Goal: Transaction & Acquisition: Book appointment/travel/reservation

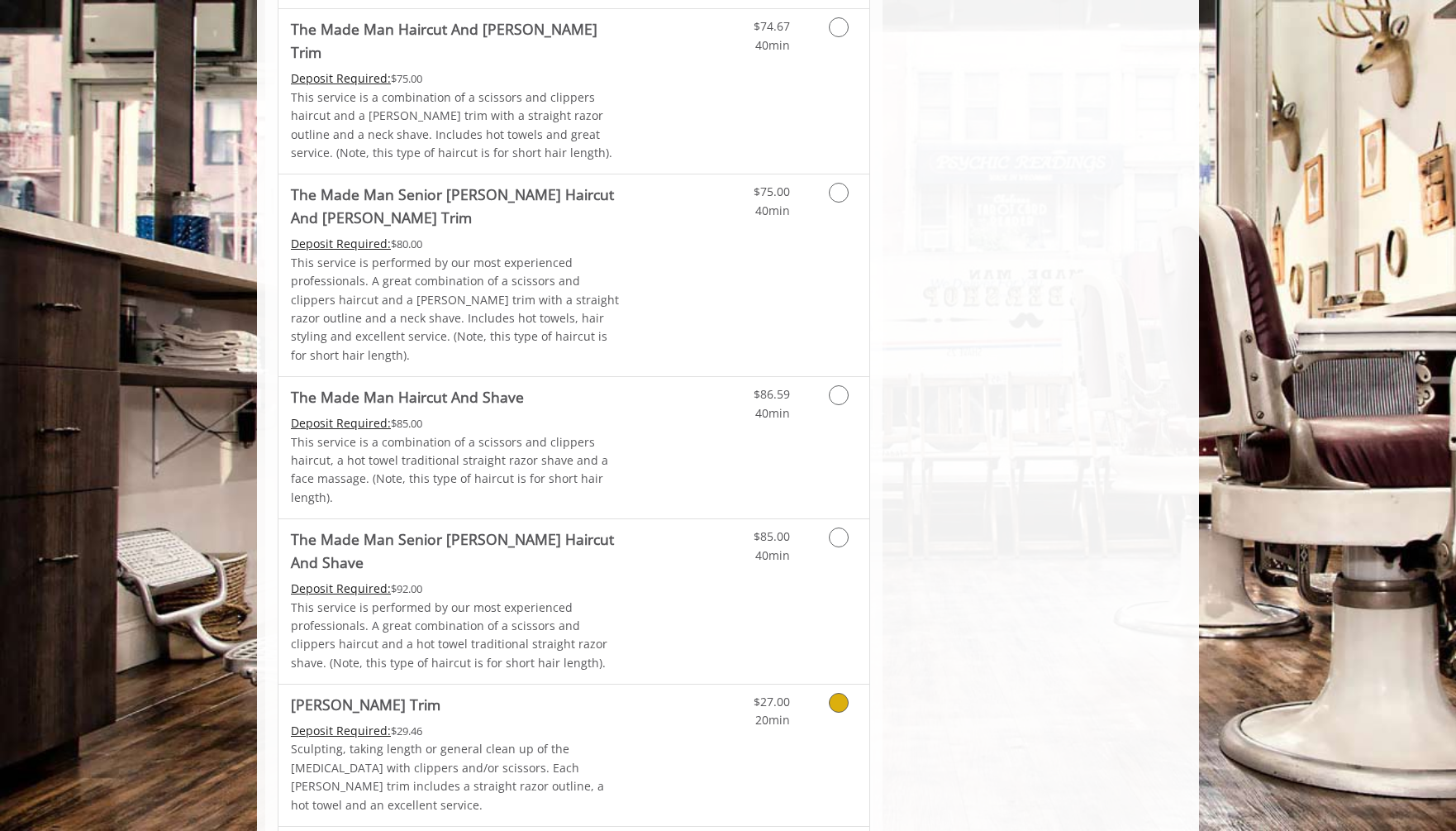
scroll to position [1261, 0]
click at [618, 600] on p "This service is performed by our most experienced professionals. A great combin…" at bounding box center [456, 637] width 332 height 75
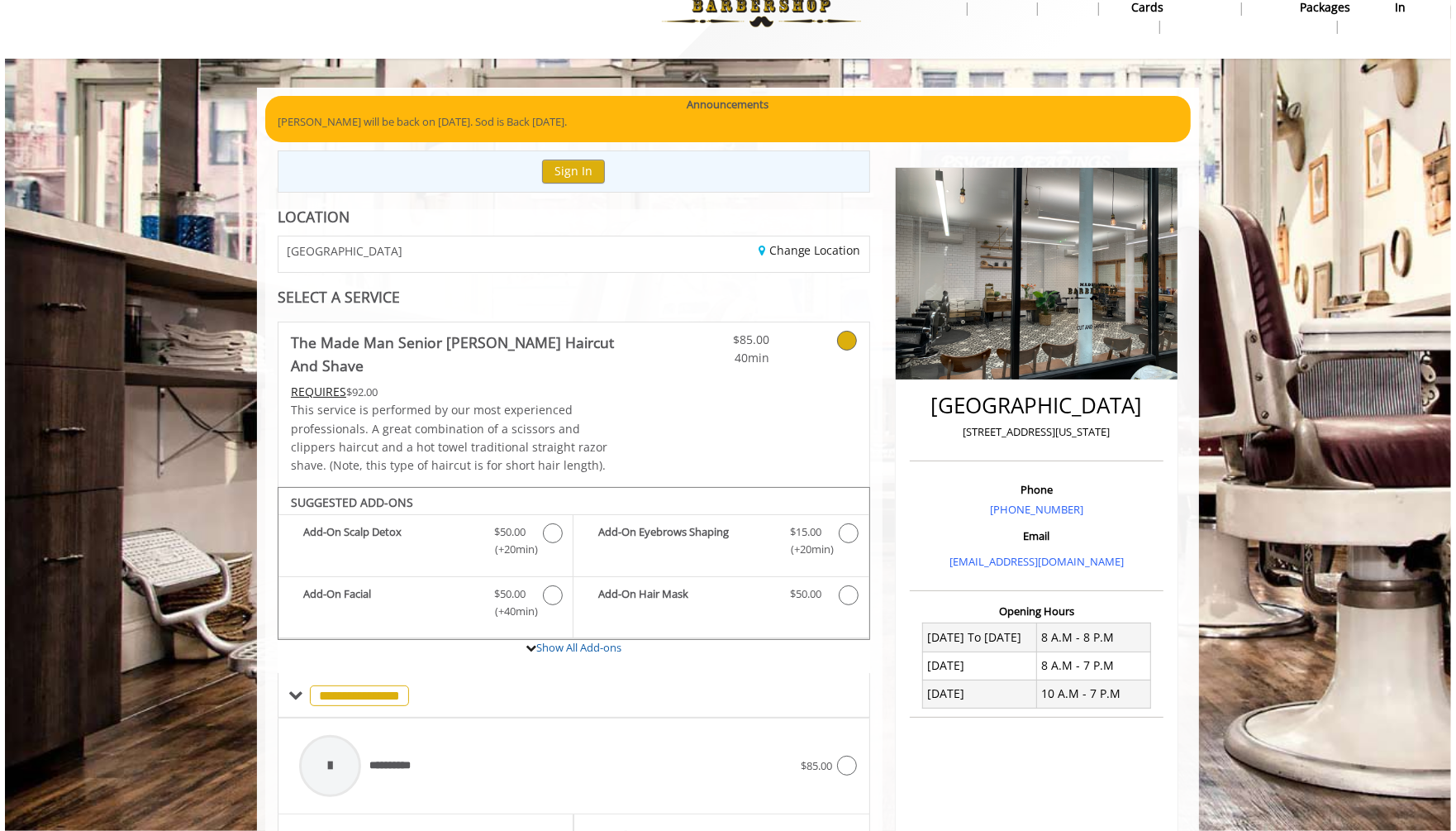
scroll to position [0, 0]
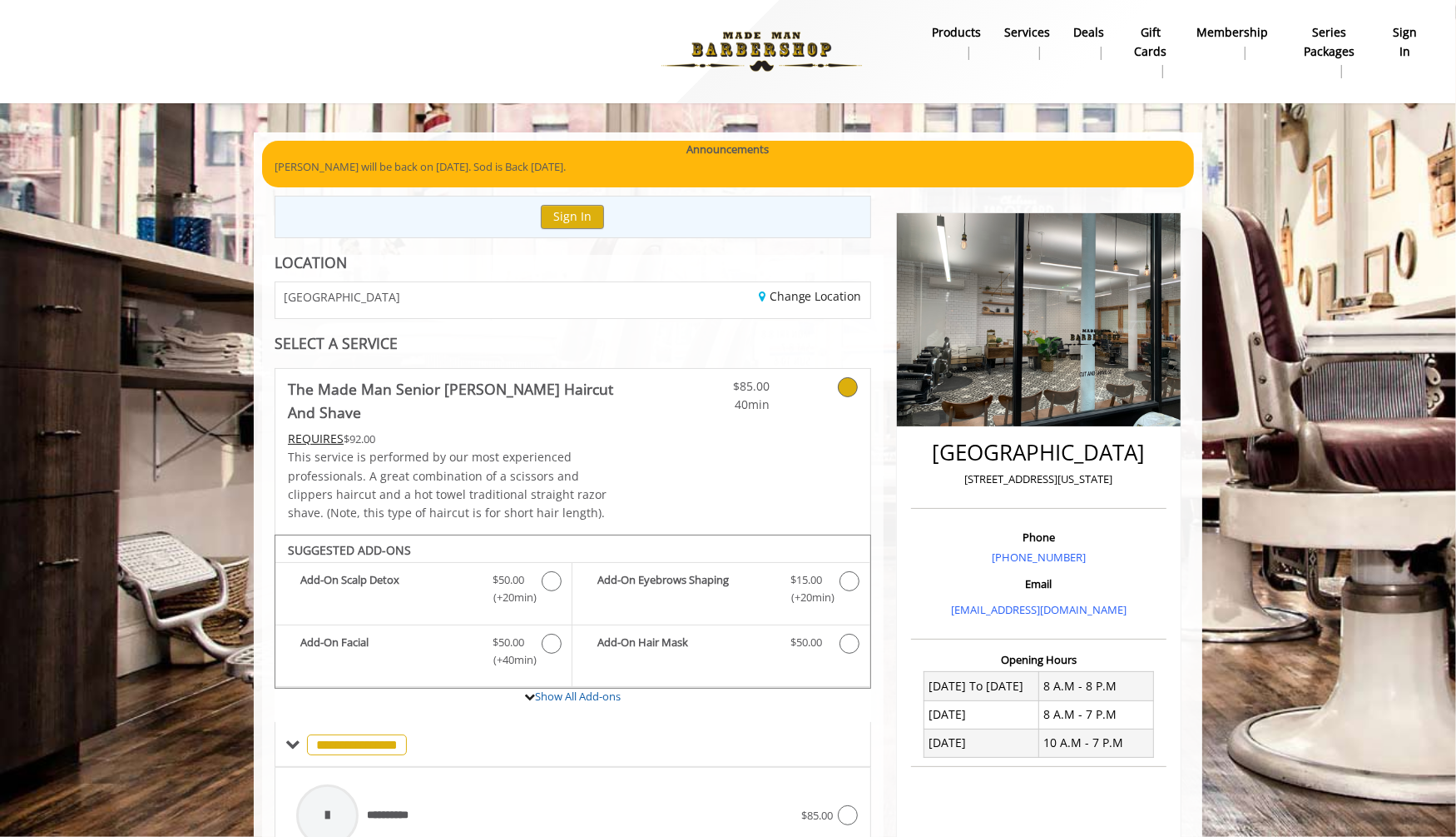
click at [851, 384] on icon at bounding box center [847, 387] width 20 height 20
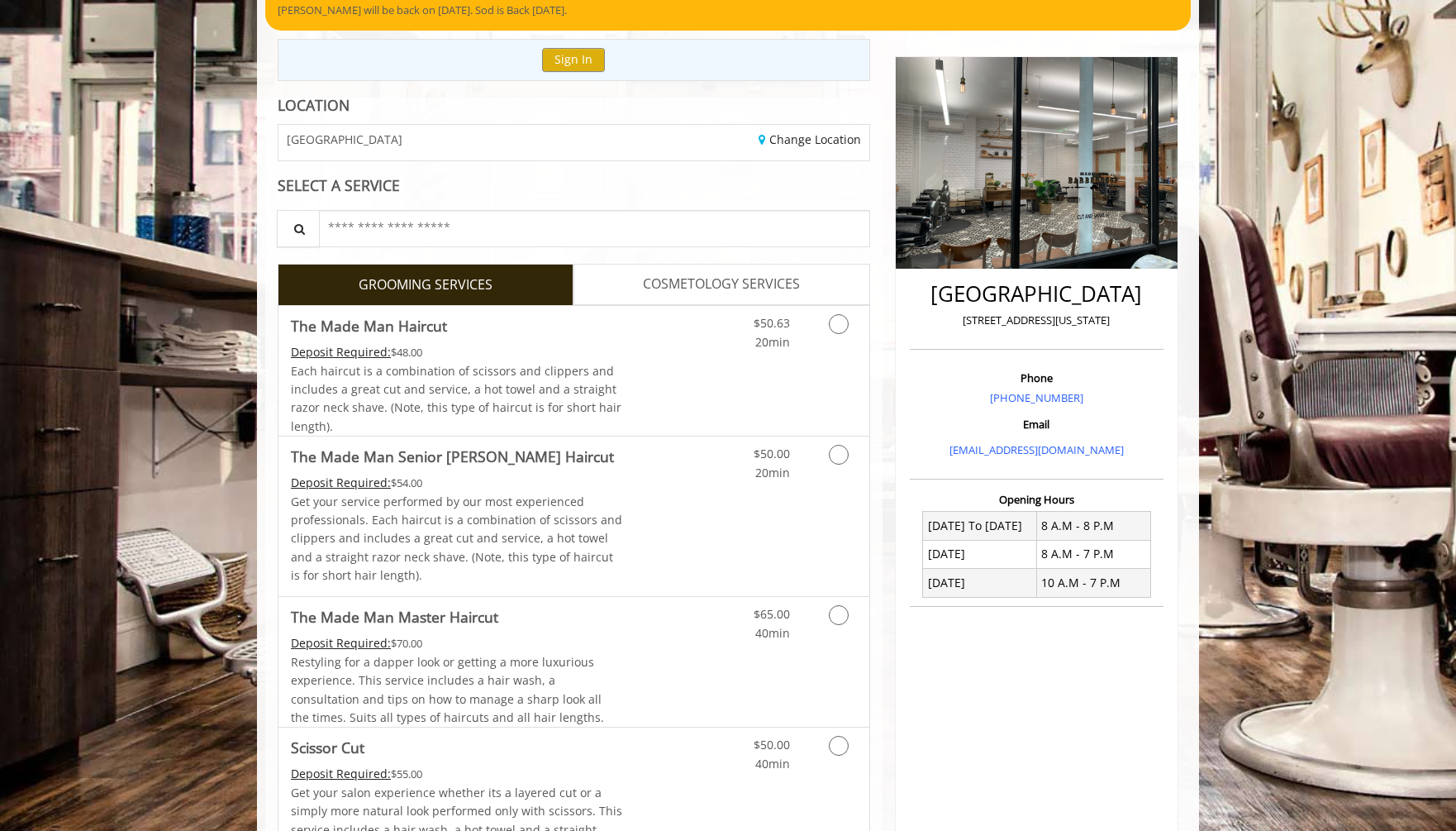
scroll to position [179, 0]
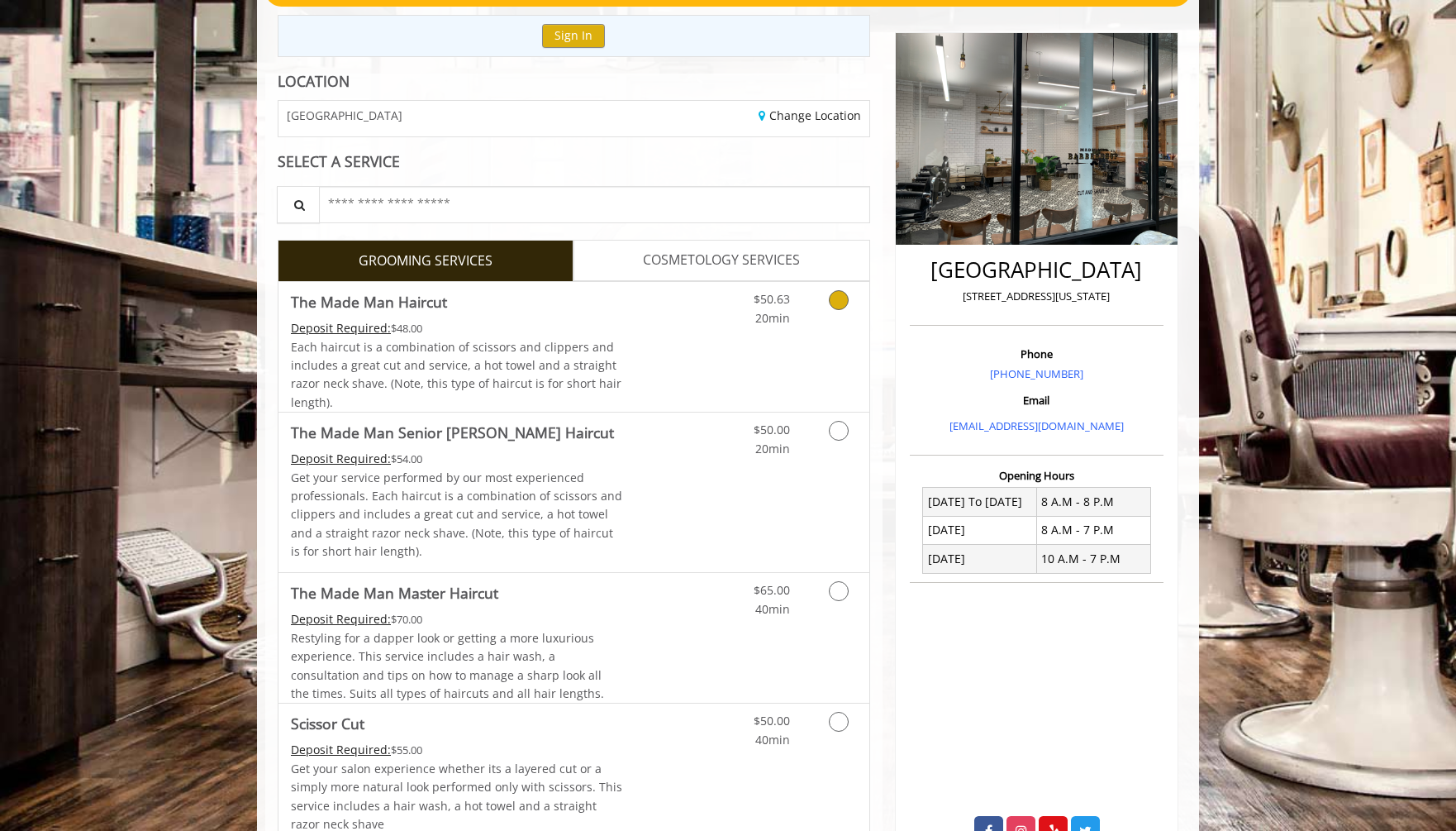
click at [832, 376] on div "$50.63 20min" at bounding box center [795, 347] width 148 height 130
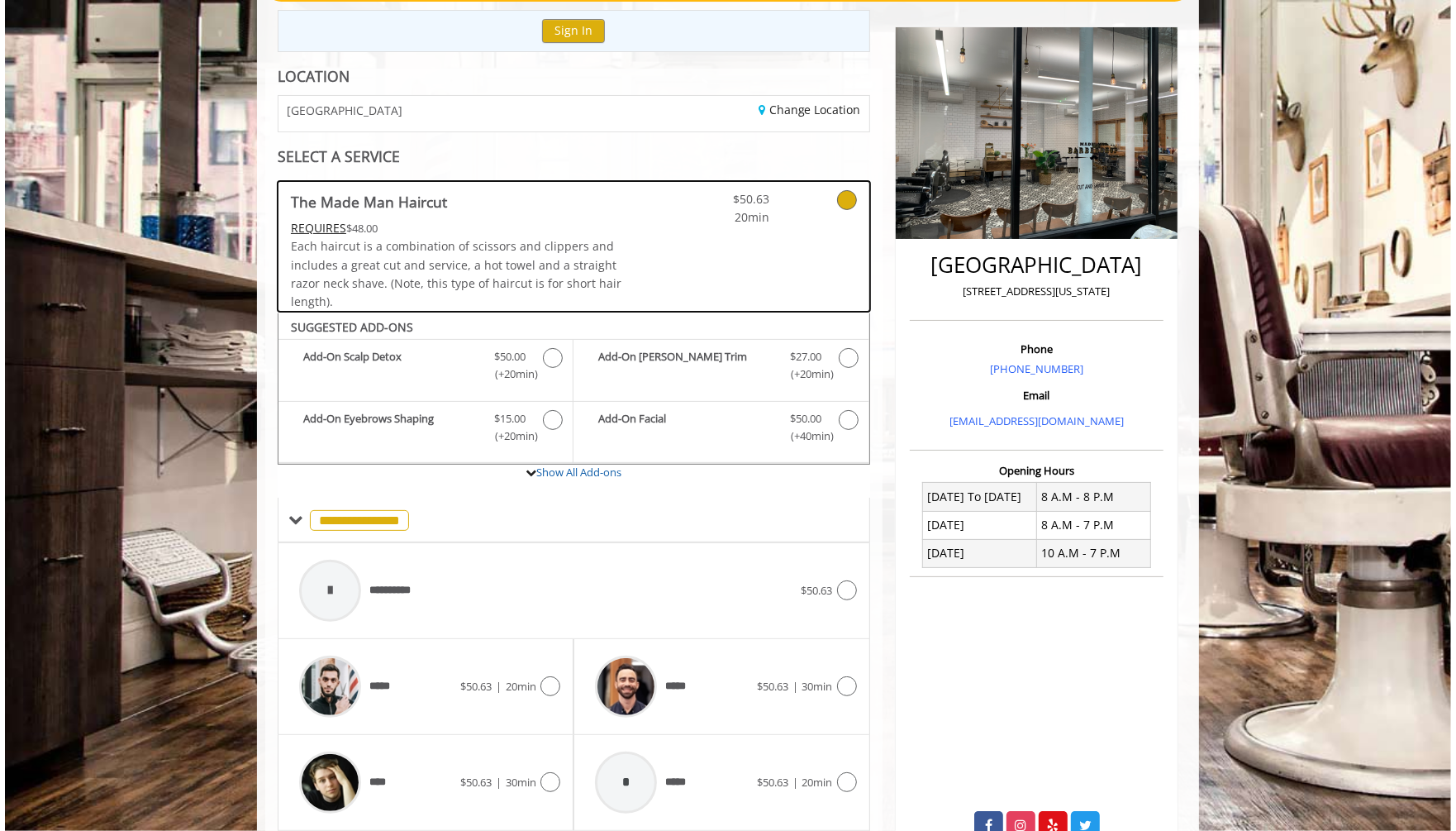
scroll to position [197, 0]
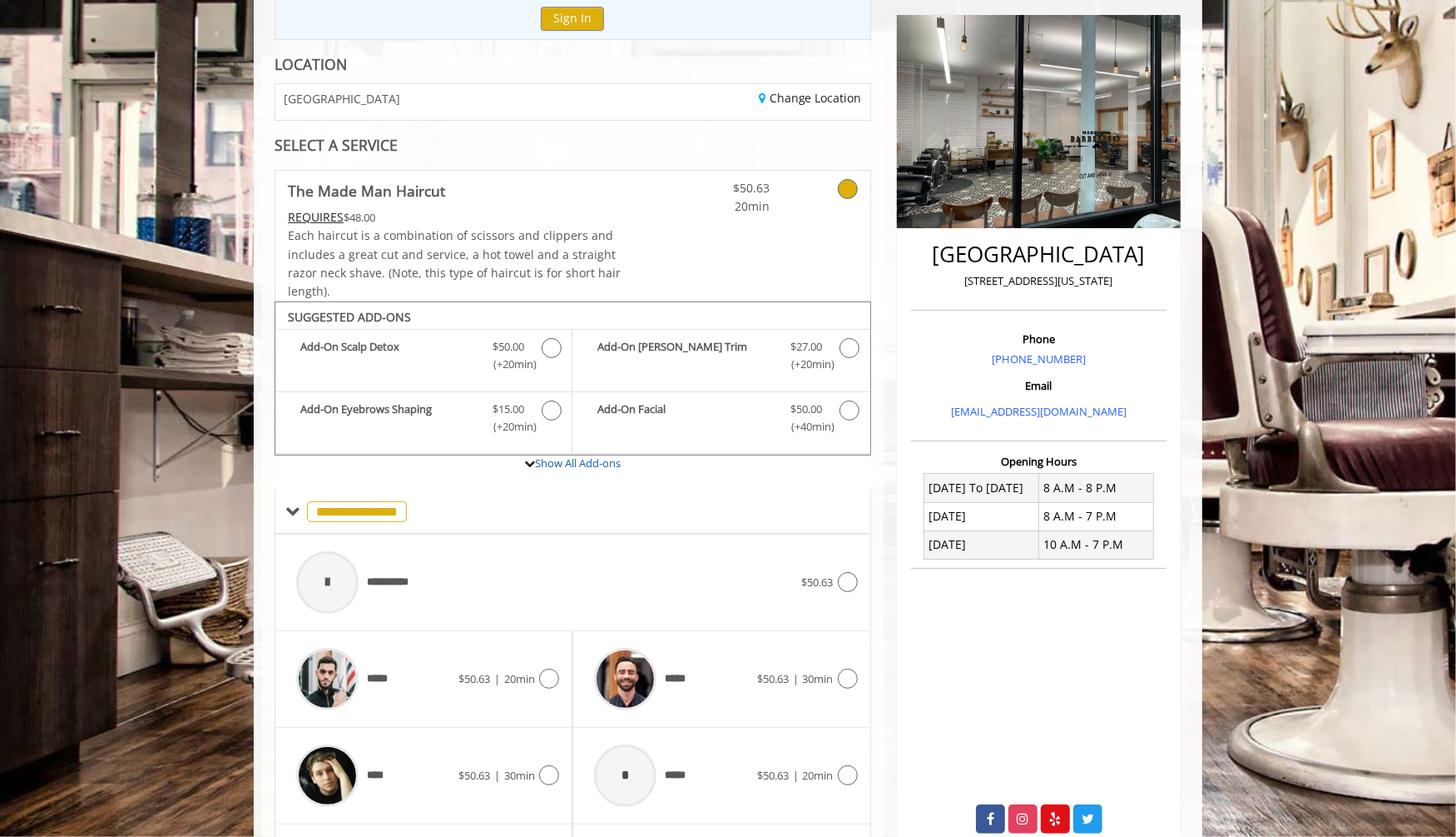
click at [846, 191] on icon at bounding box center [847, 189] width 20 height 20
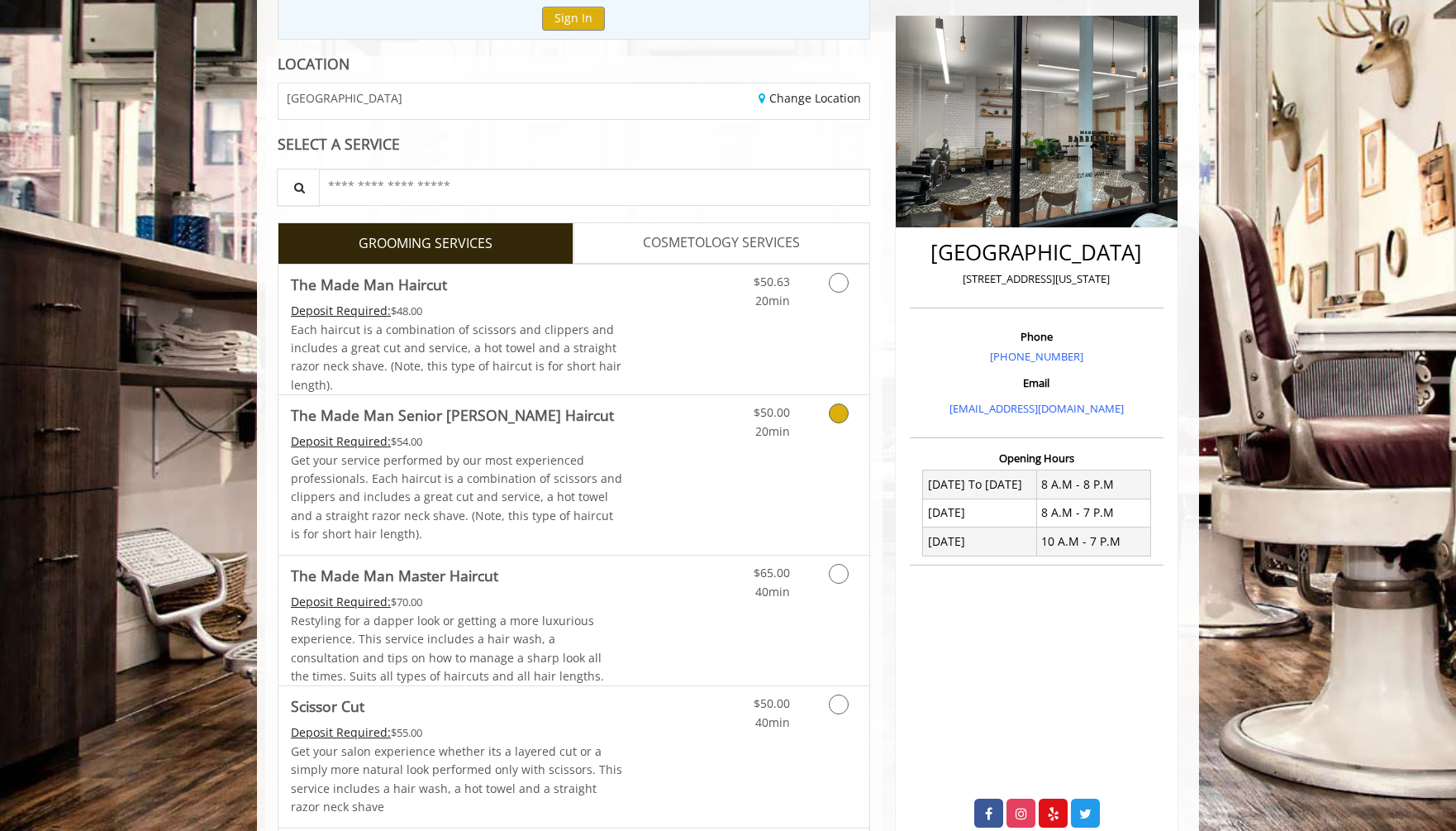
click at [830, 411] on icon "Grooming services" at bounding box center [838, 412] width 20 height 20
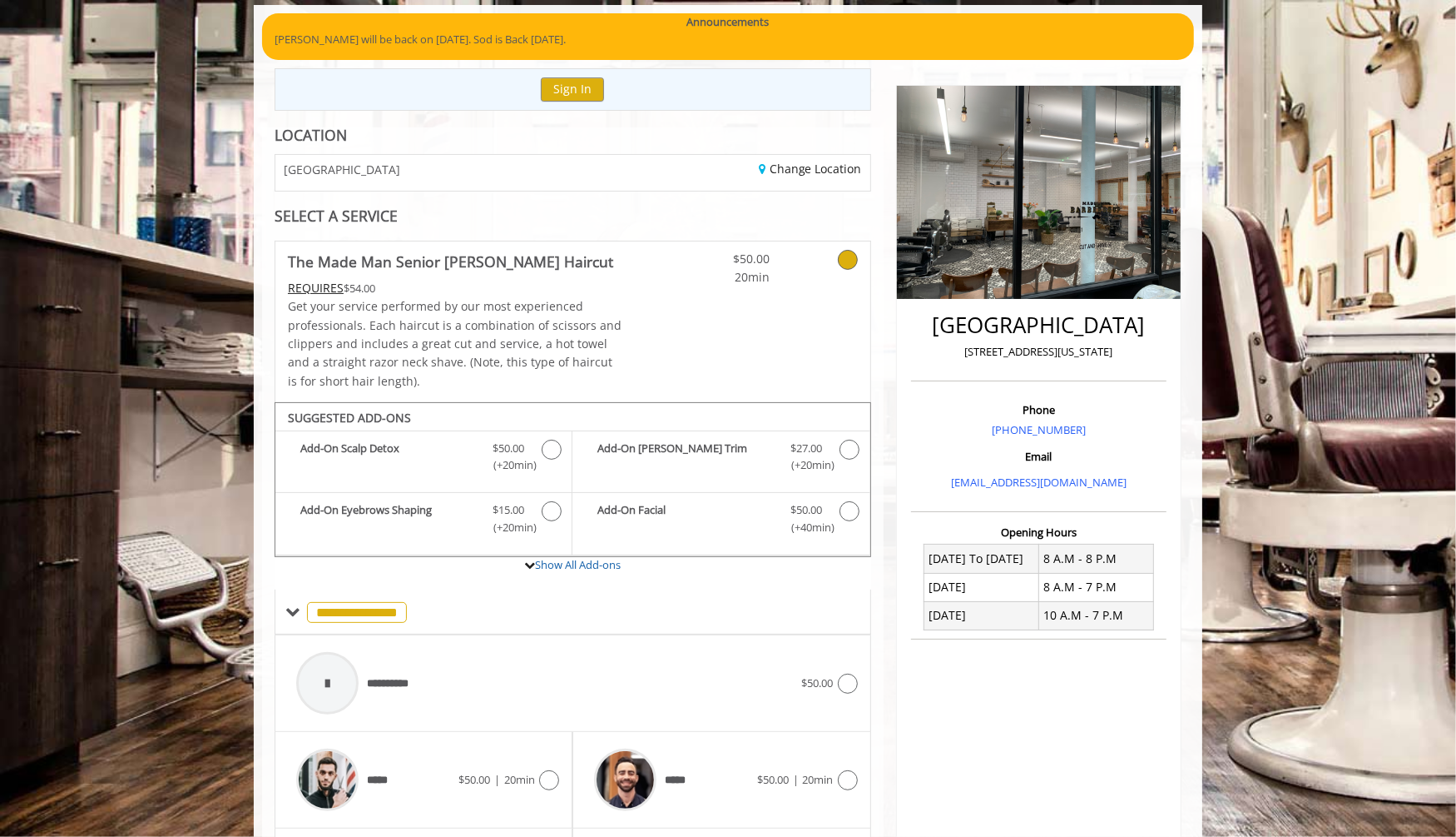
scroll to position [128, 0]
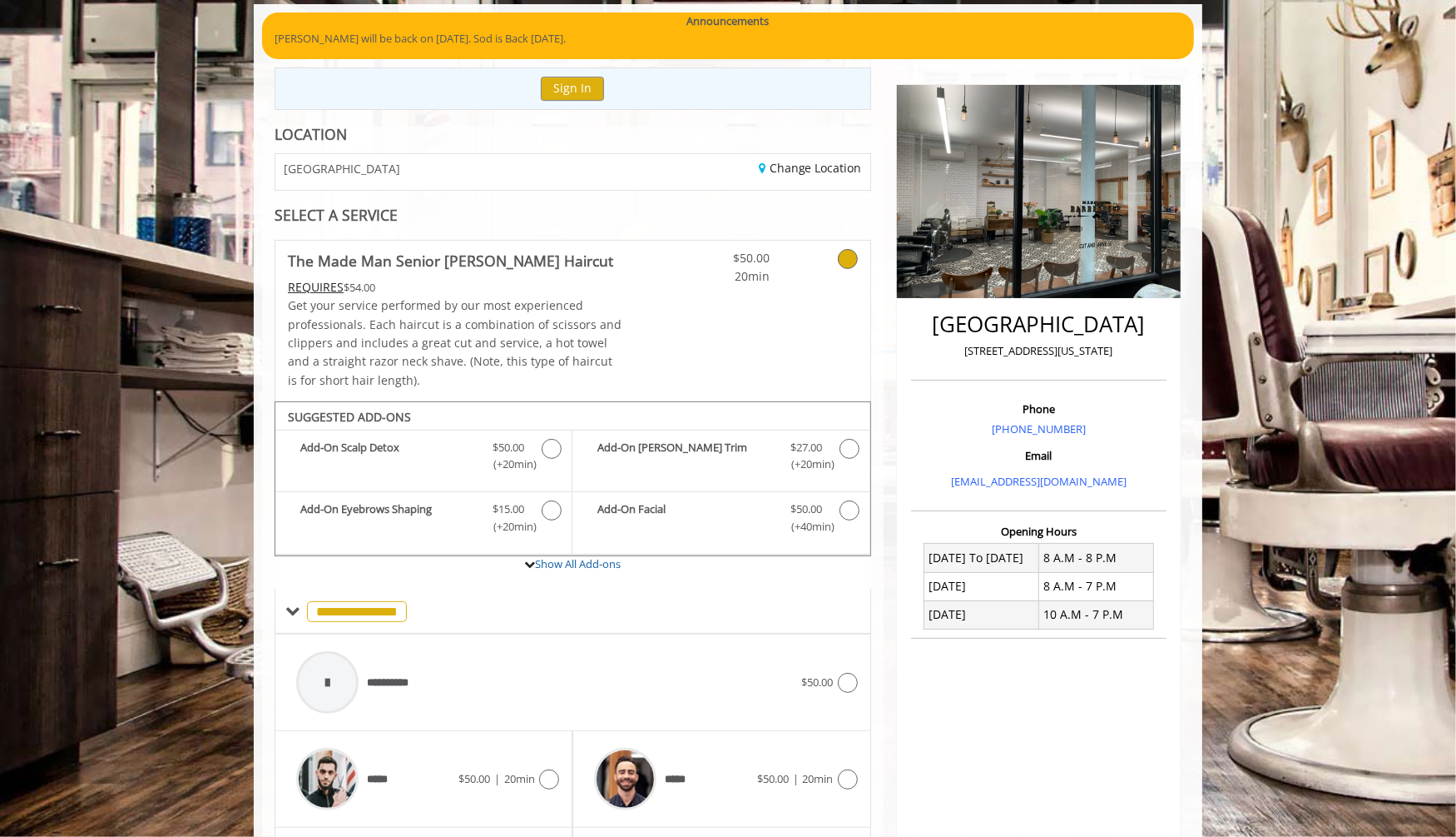
click at [843, 264] on icon at bounding box center [847, 258] width 20 height 20
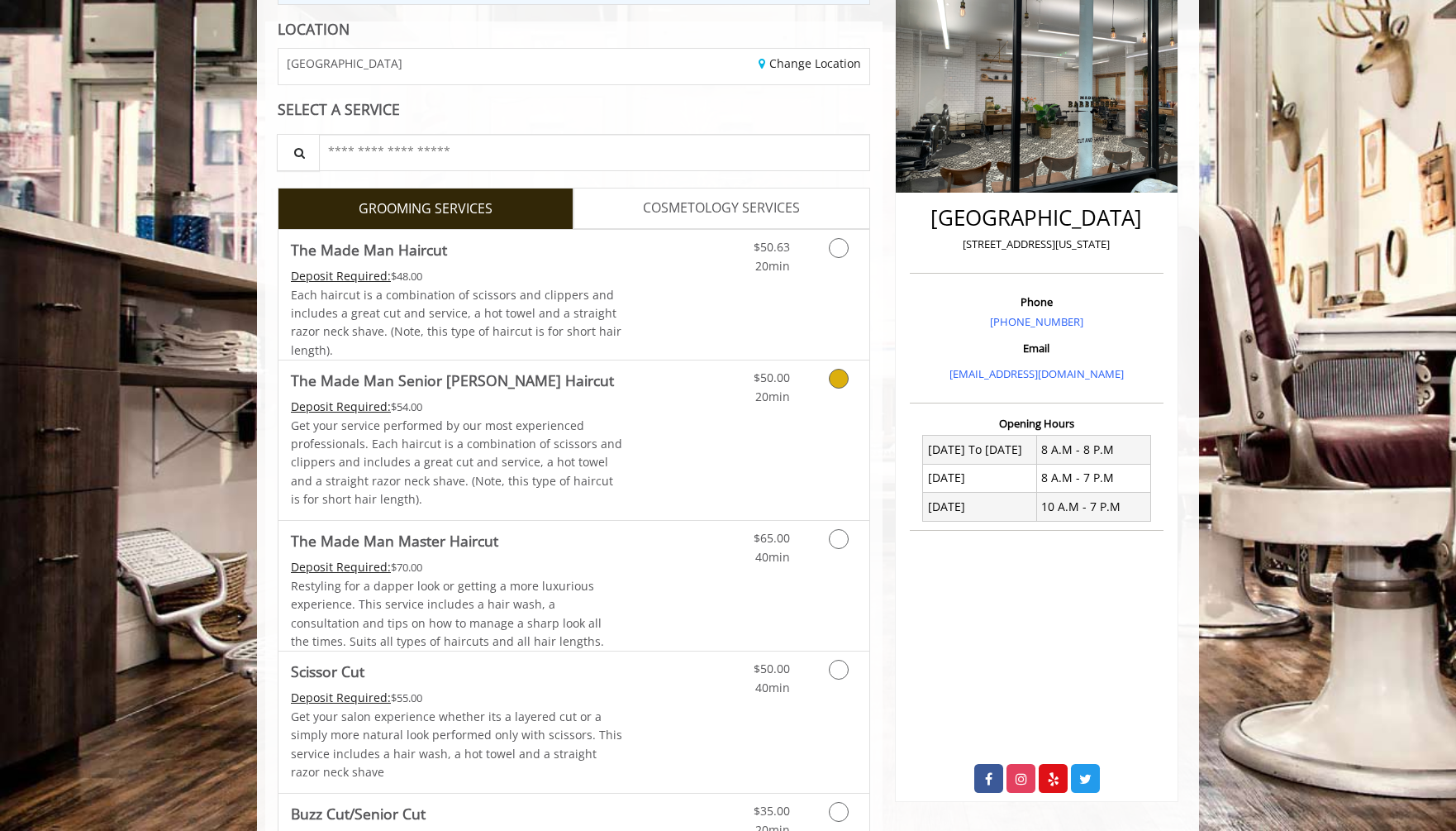
scroll to position [235, 0]
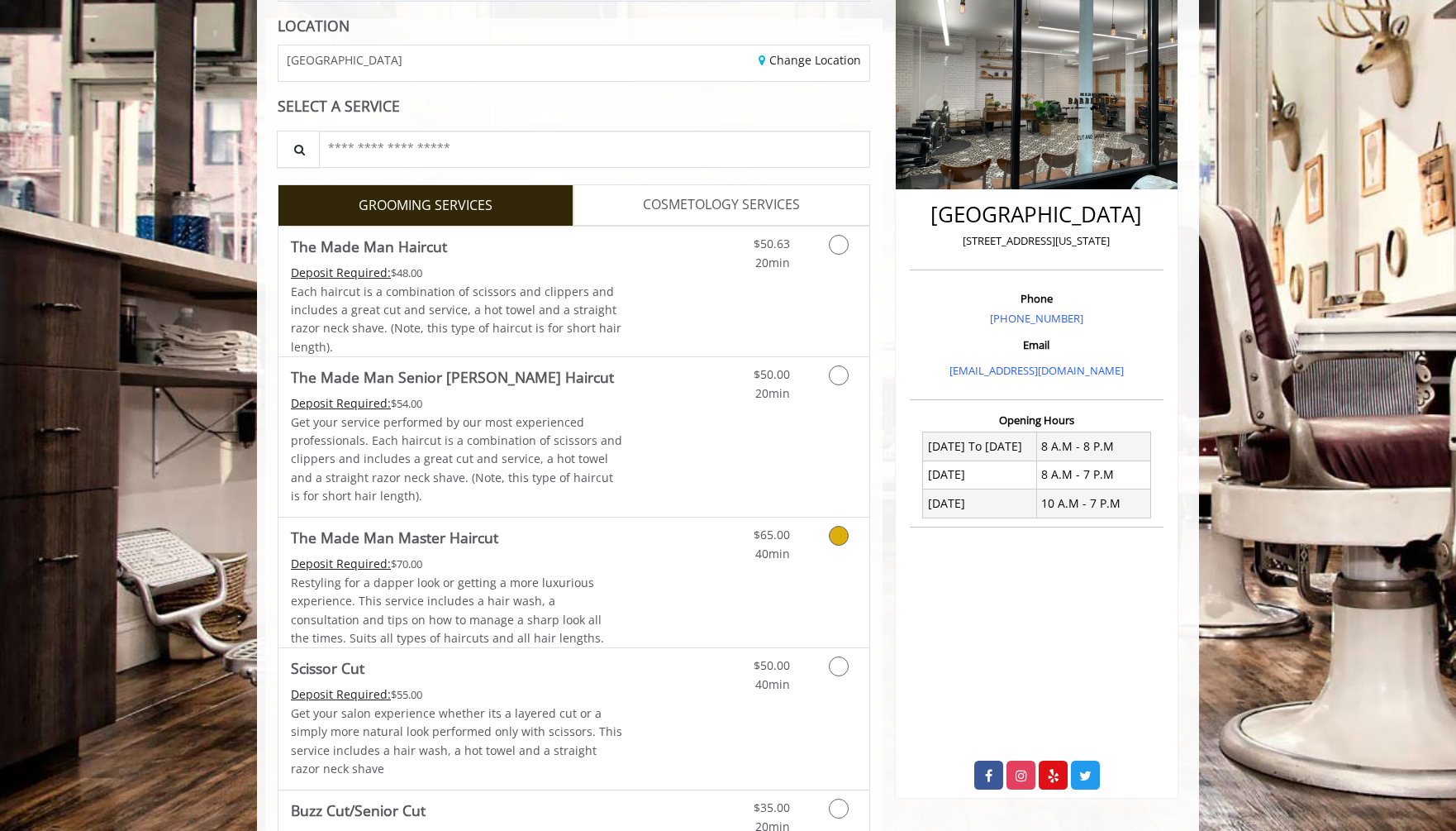
click at [814, 530] on link "Grooming services" at bounding box center [835, 540] width 42 height 45
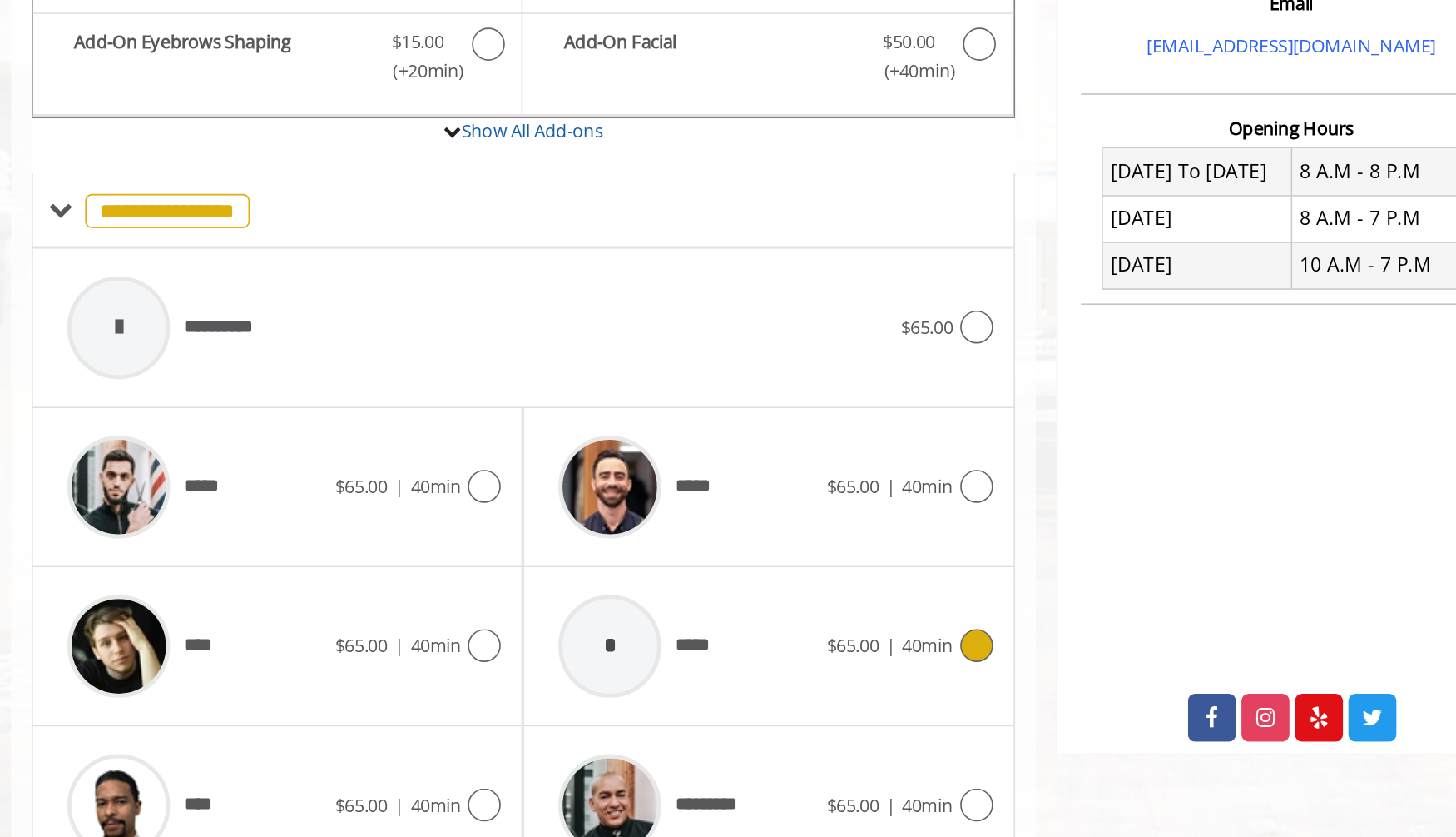
scroll to position [335, 0]
click at [665, 634] on span "*****" at bounding box center [679, 638] width 28 height 17
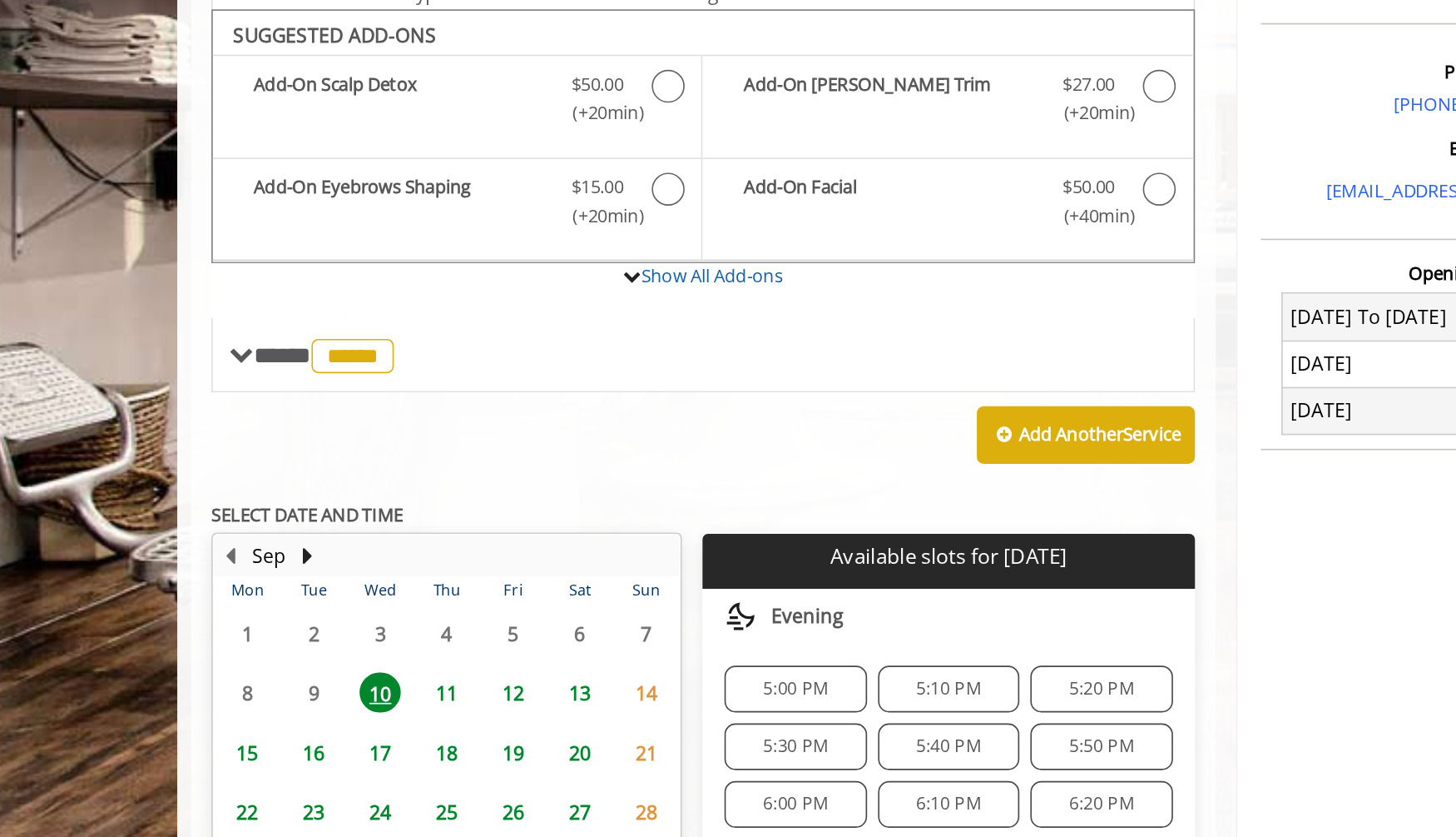
scroll to position [192, 0]
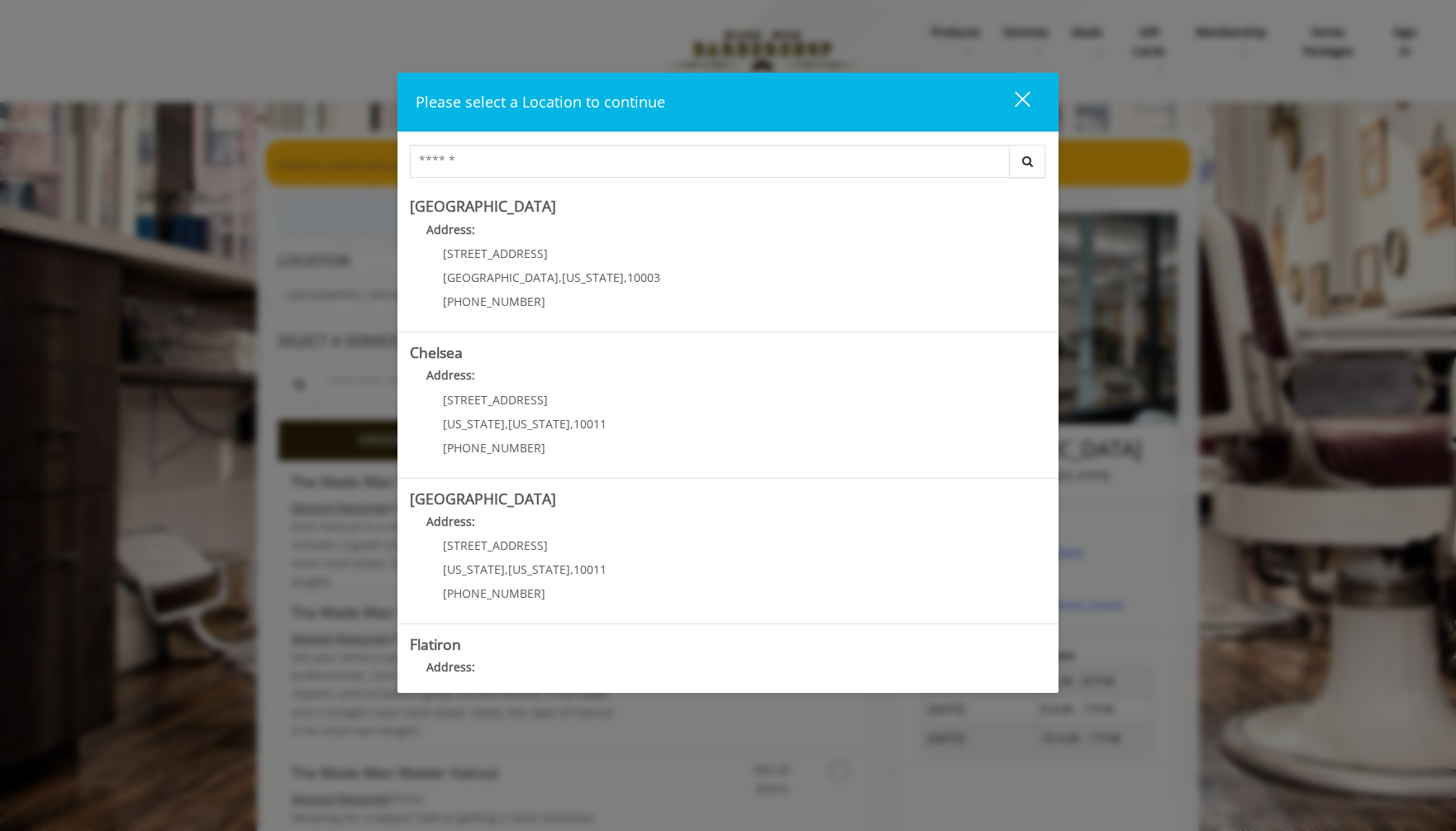
click at [1025, 103] on div "close" at bounding box center [1012, 102] width 33 height 25
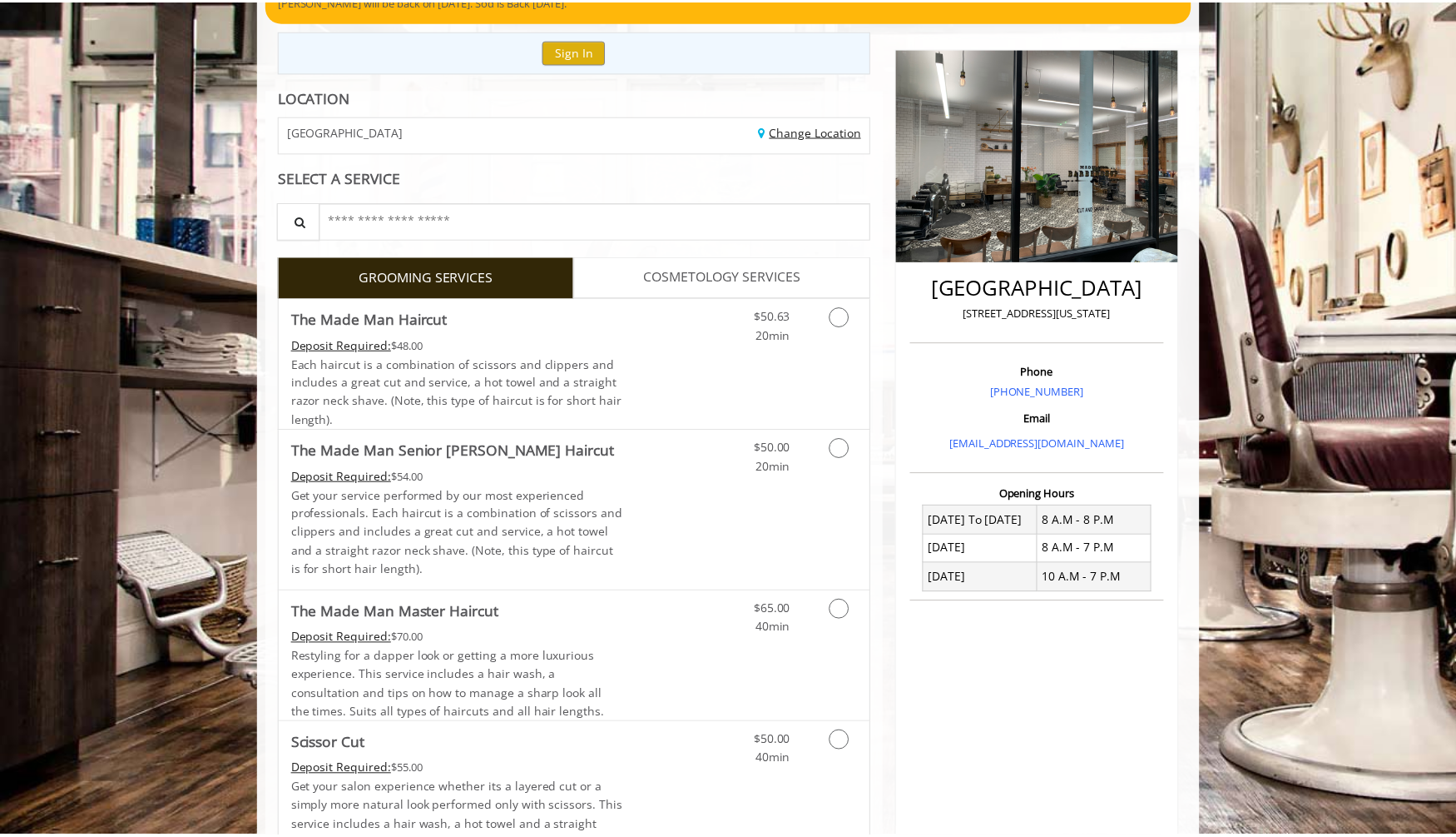
scroll to position [168, 0]
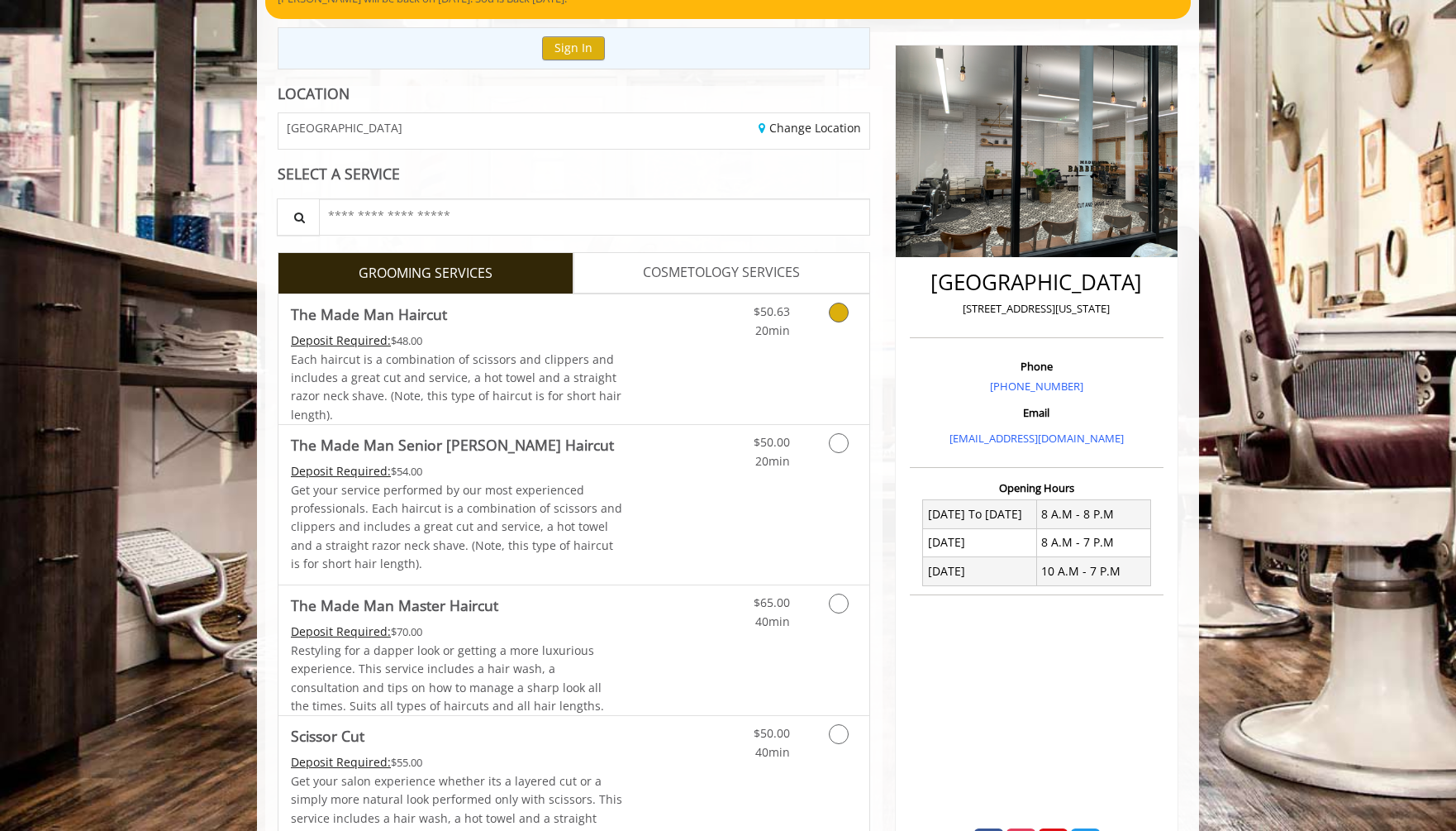
click at [659, 383] on link "Discounted Price" at bounding box center [672, 360] width 99 height 130
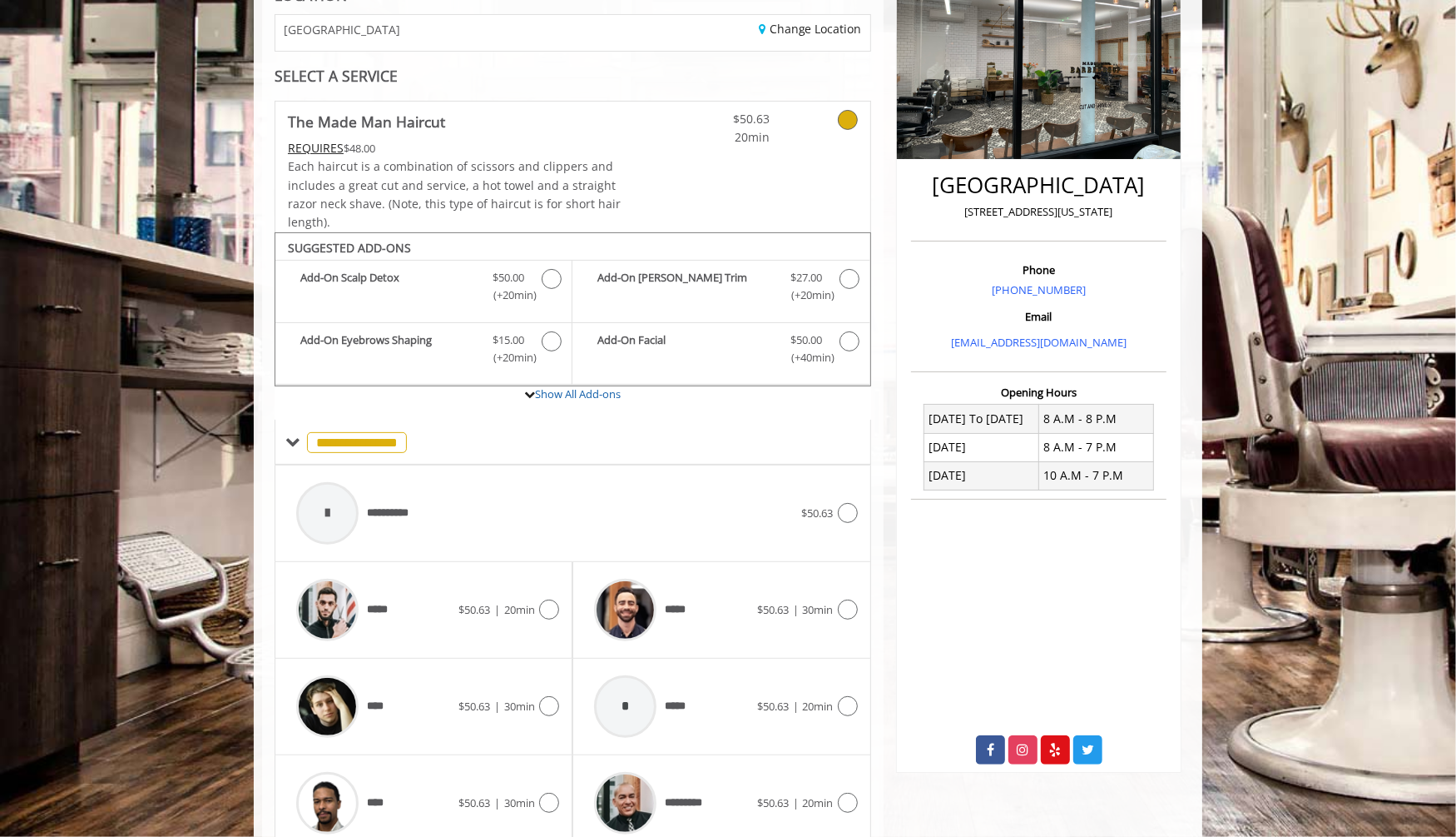
scroll to position [337, 0]
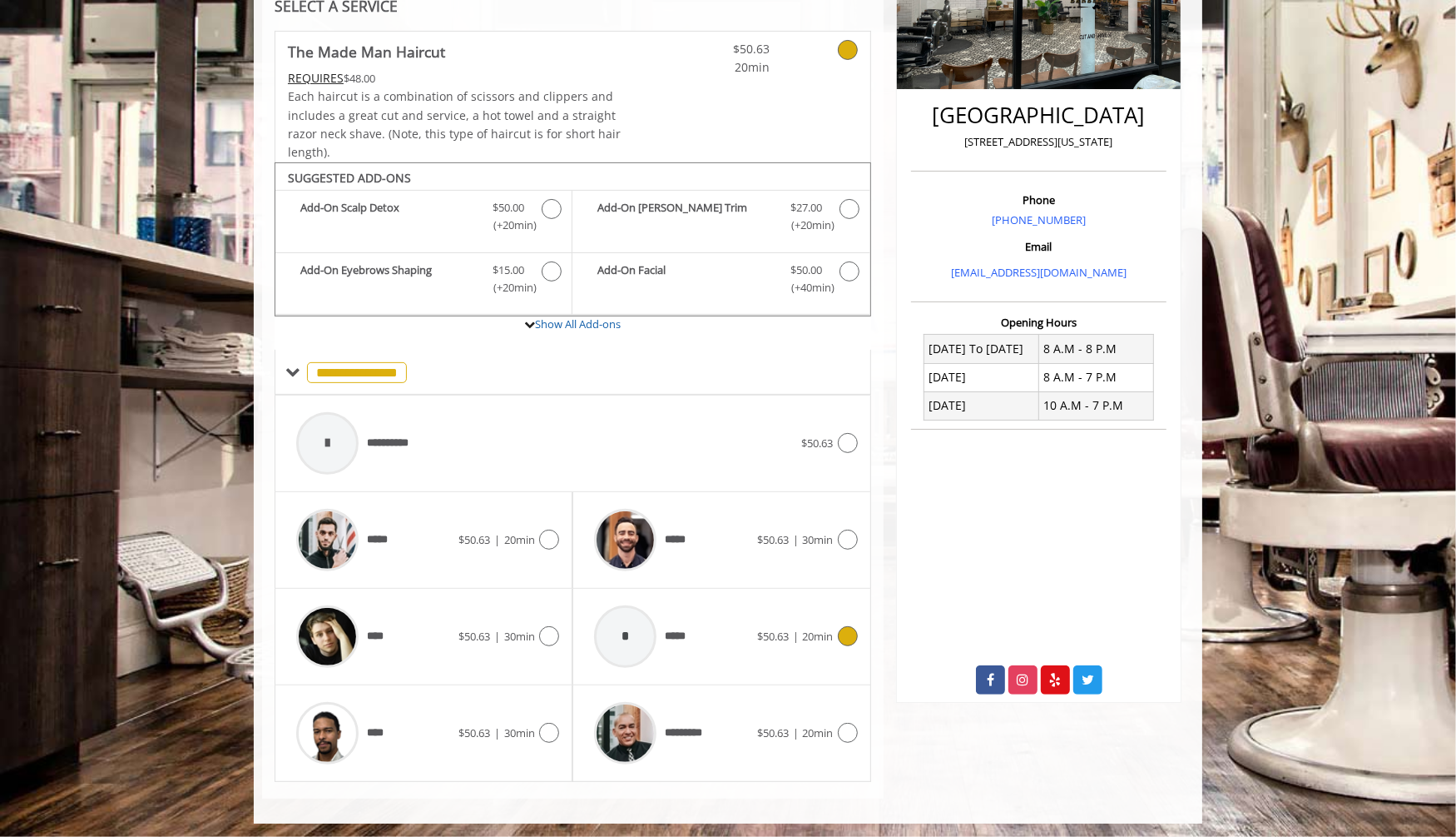
click at [722, 635] on div "* *****" at bounding box center [671, 636] width 171 height 79
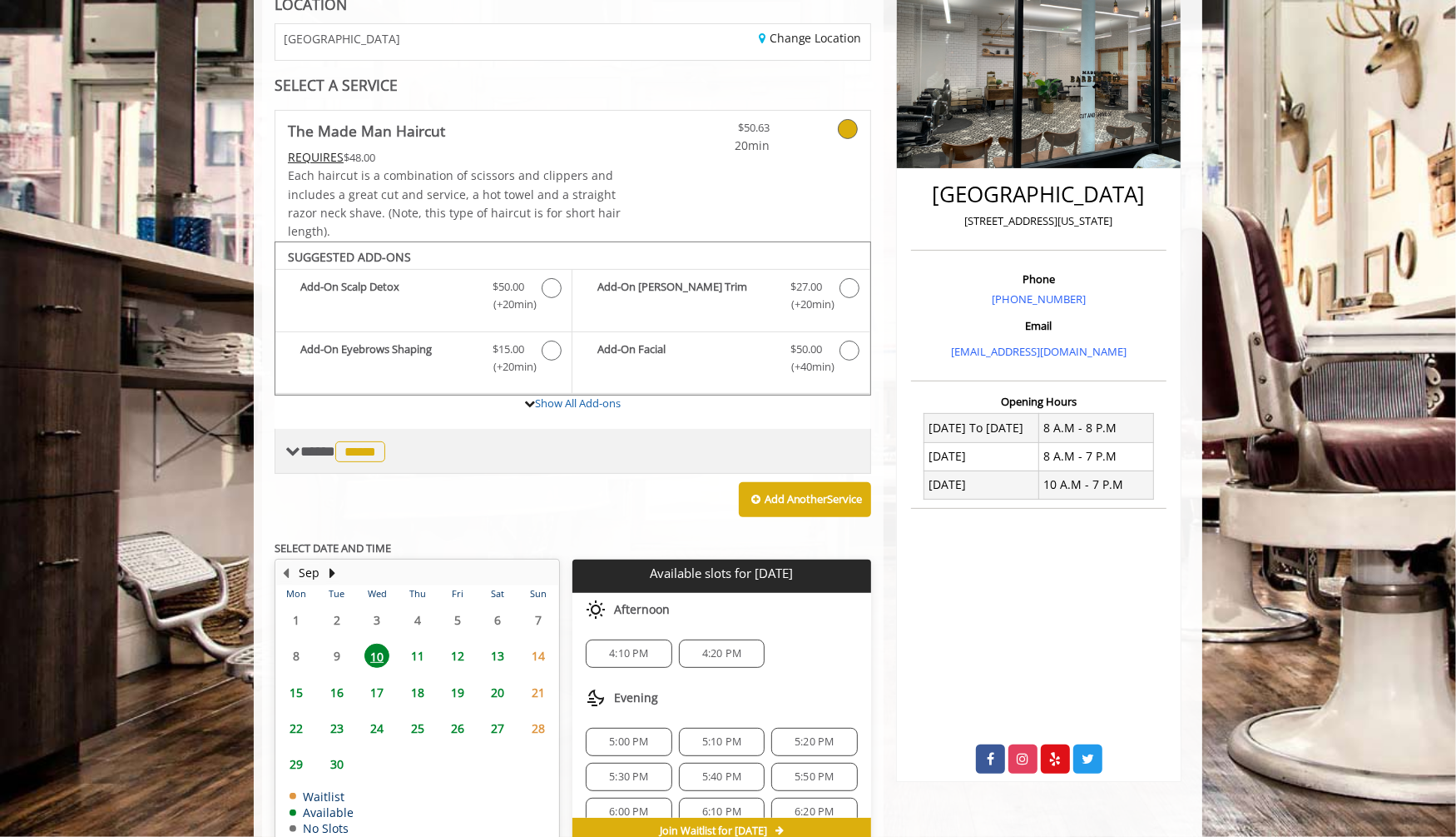
scroll to position [345, 0]
